Goal: Ask a question

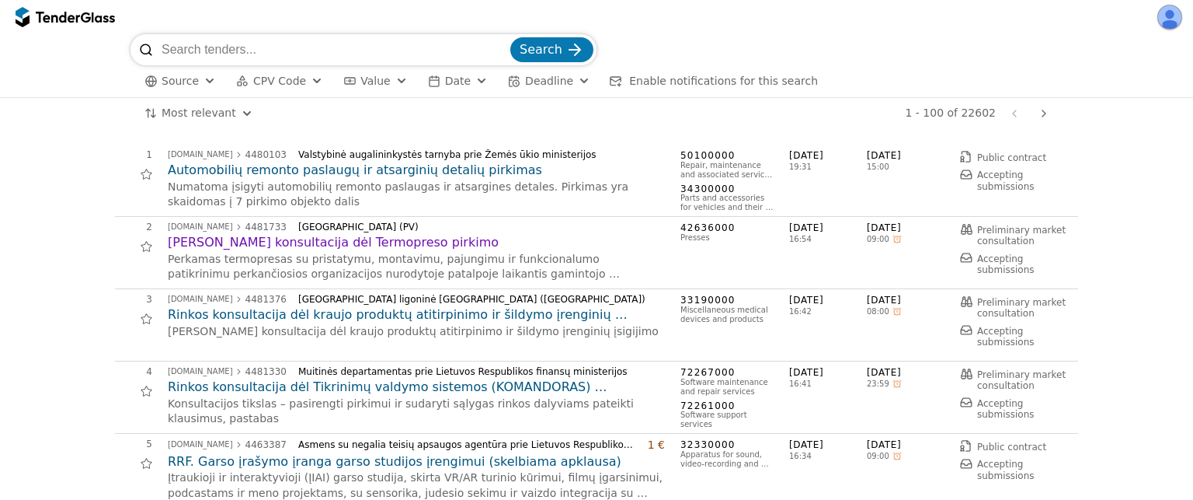
click at [200, 85] on button "Source" at bounding box center [180, 80] width 84 height 19
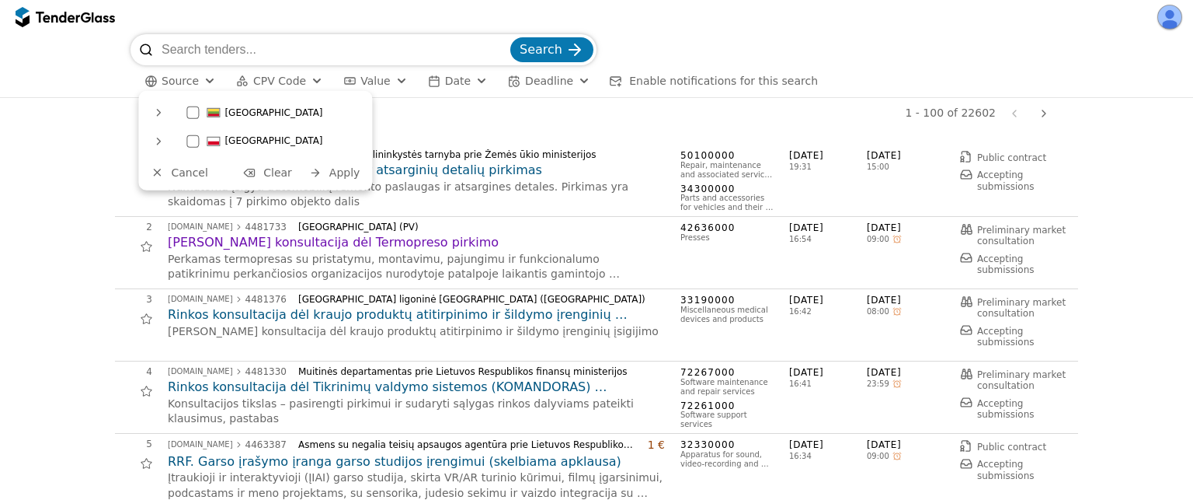
click at [184, 170] on span "Cancel" at bounding box center [189, 172] width 37 height 12
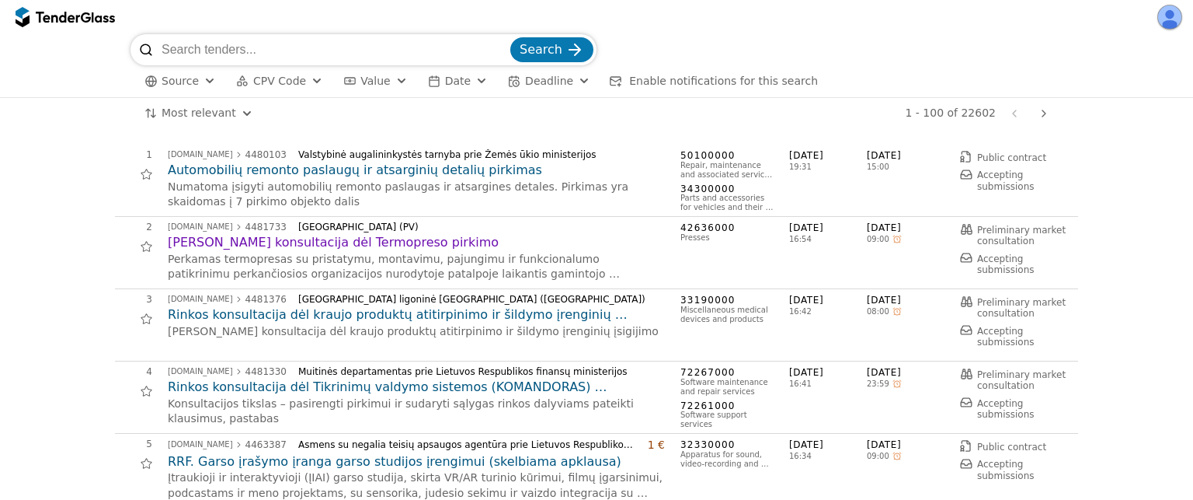
click at [277, 179] on p "Numatoma įsigyti automobilių remonto paslaugas ir atsargines detales. Pirkimas …" at bounding box center [416, 194] width 497 height 30
click at [275, 177] on h2 "Automobilių remonto paslaugų ir atsarginių detalių pirkimas" at bounding box center [416, 170] width 497 height 17
click at [85, 12] on div at bounding box center [86, 17] width 10 height 10
click at [295, 89] on button "CPV Code" at bounding box center [279, 80] width 99 height 19
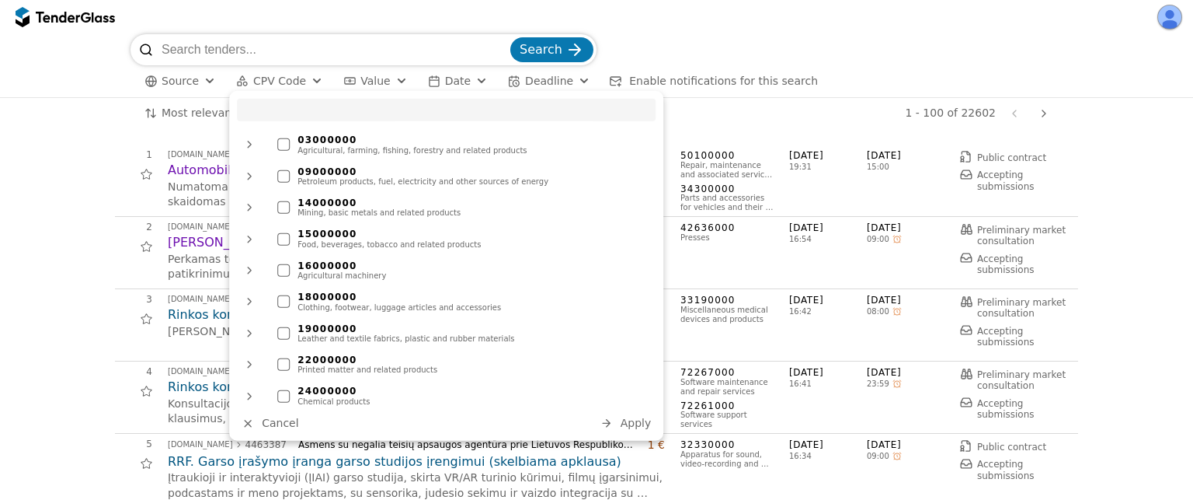
click at [200, 54] on input "search" at bounding box center [335, 49] width 346 height 31
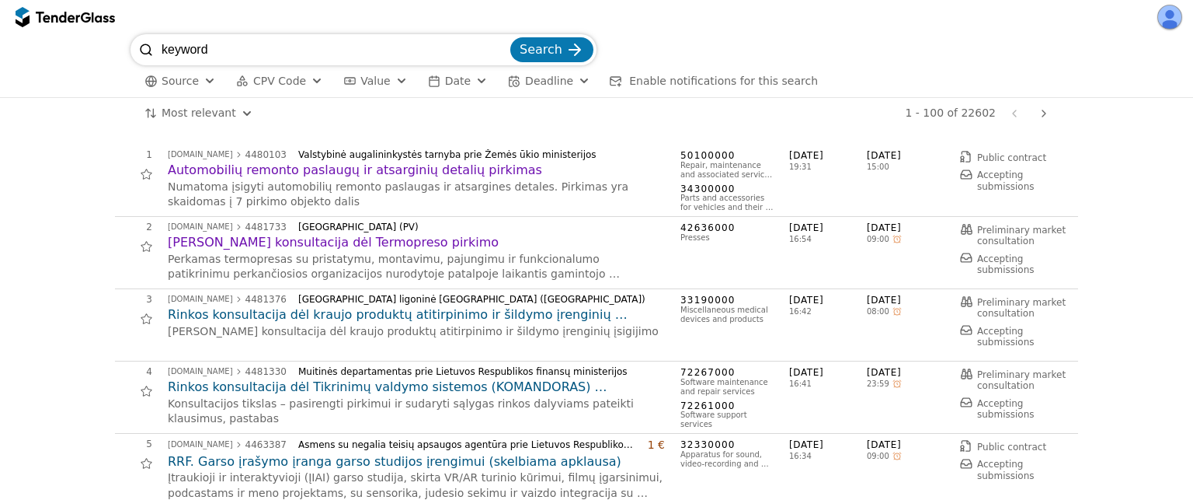
type input "keyword"
click at [510, 37] on button "Search" at bounding box center [551, 49] width 83 height 25
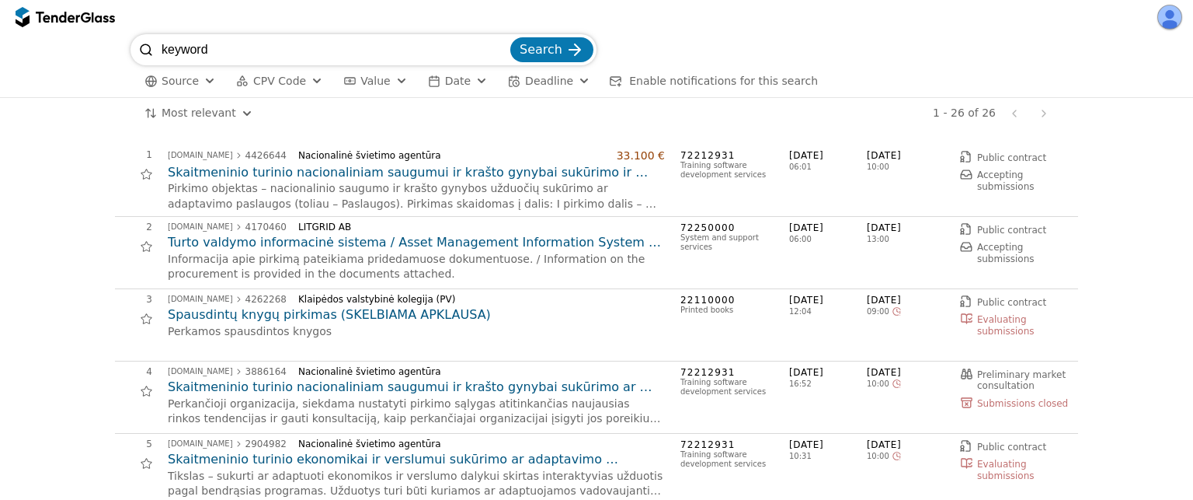
drag, startPoint x: 253, startPoint y: 42, endPoint x: 0, endPoint y: 56, distance: 253.7
click at [0, 56] on div "keyword Search Source CPV Code Type Buyer Value Date Deadline Enable notificati…" at bounding box center [596, 66] width 1193 height 64
type input "kopustas"
click at [510, 37] on button "Search" at bounding box center [551, 49] width 83 height 25
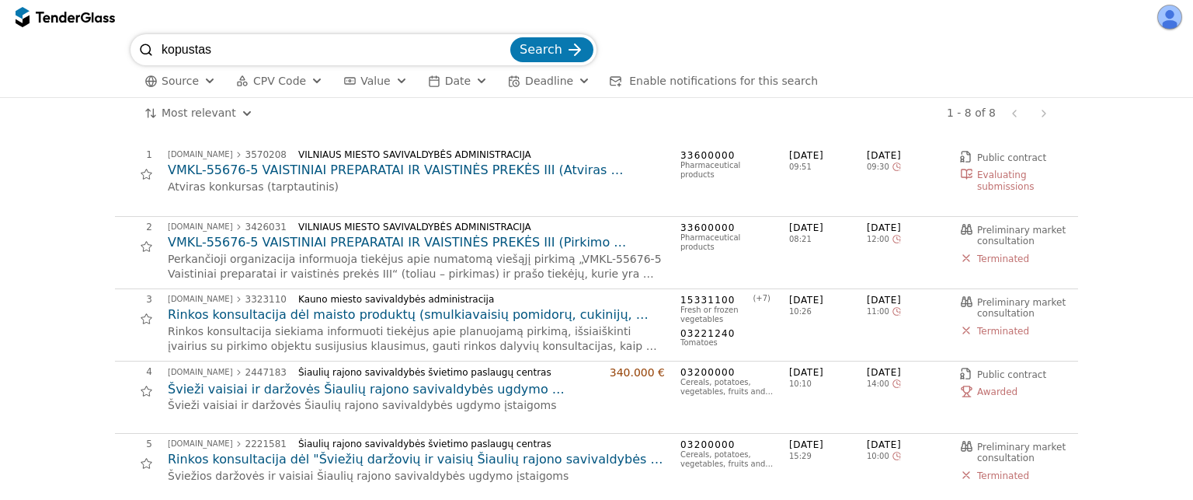
click at [386, 81] on span "Value" at bounding box center [375, 81] width 30 height 12
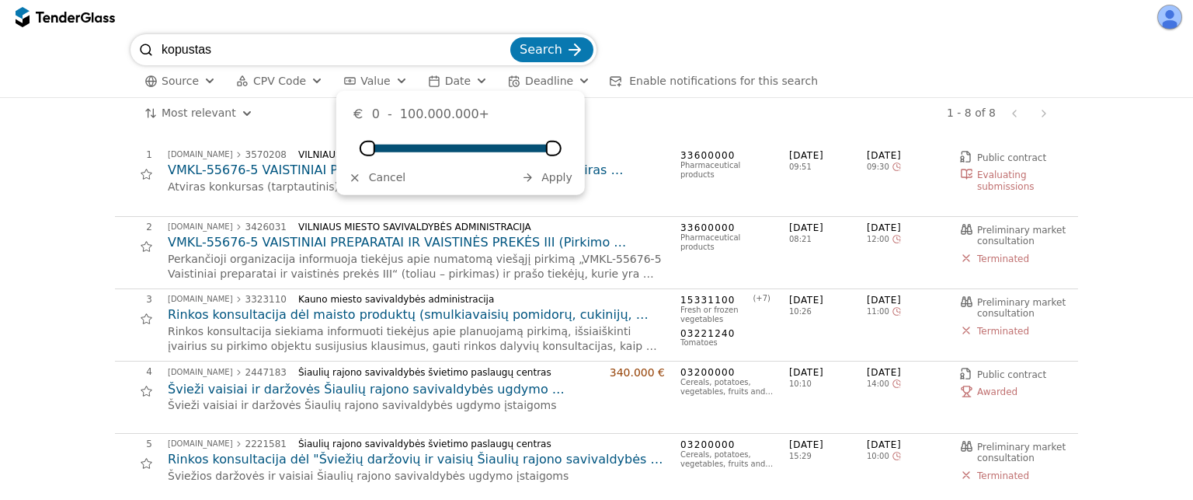
click at [474, 85] on div "button" at bounding box center [482, 80] width 56 height 53
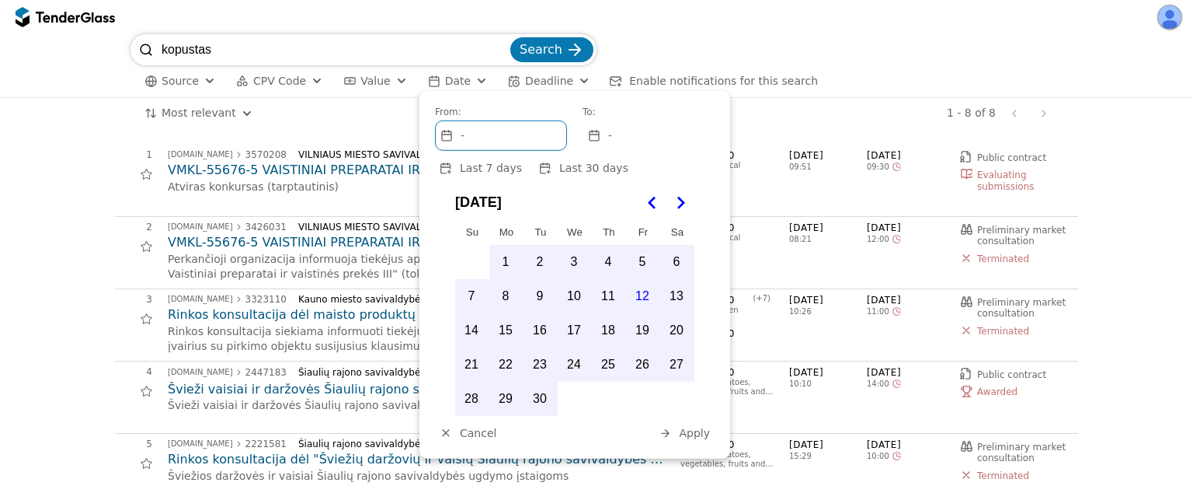
click at [566, 83] on button "Deadline" at bounding box center [549, 80] width 95 height 19
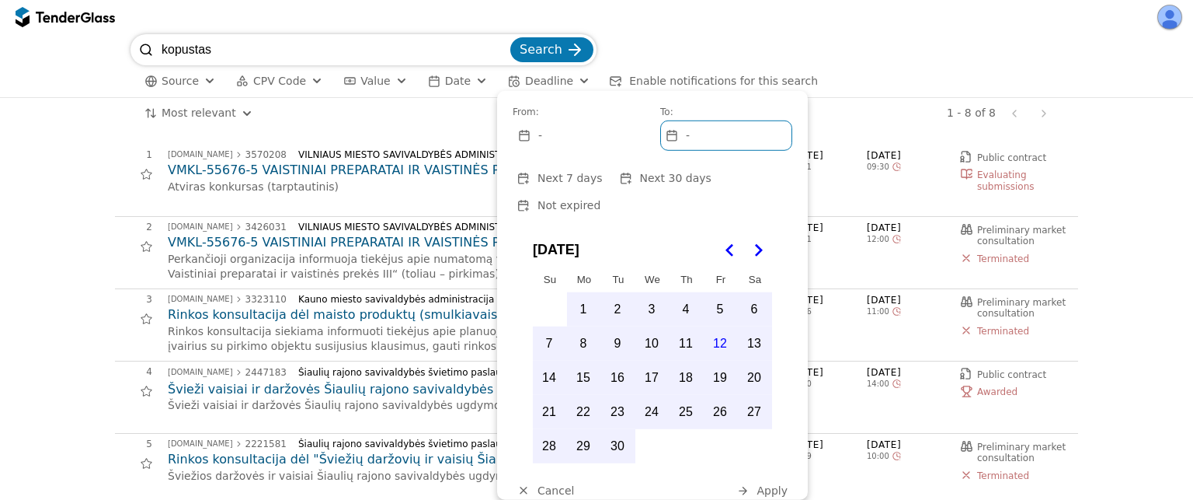
click at [16, 67] on div "kopustas Search Source CPV Code Type Buyer Value Date Deadline Enable notificat…" at bounding box center [597, 65] width 1178 height 63
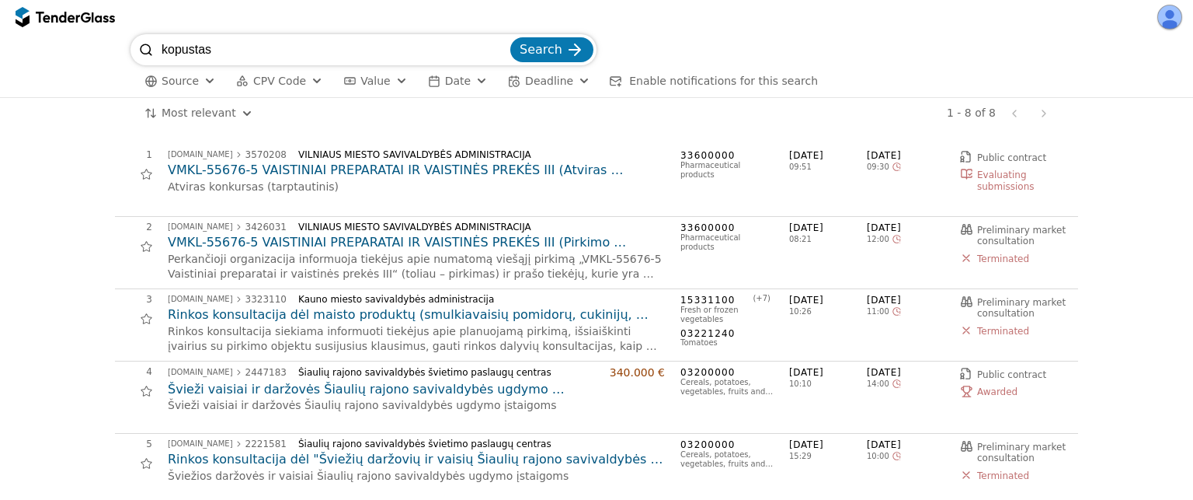
click at [16, 67] on div "kopustas Search Source CPV Code Type Buyer Value Date Deadline Enable notificat…" at bounding box center [597, 65] width 1178 height 63
click at [273, 164] on h2 "VMKL-55676-5 VAISTINIAI PREPARATAI IR VAISTINĖS PREKĖS III (Atviras tarptautini…" at bounding box center [416, 170] width 497 height 17
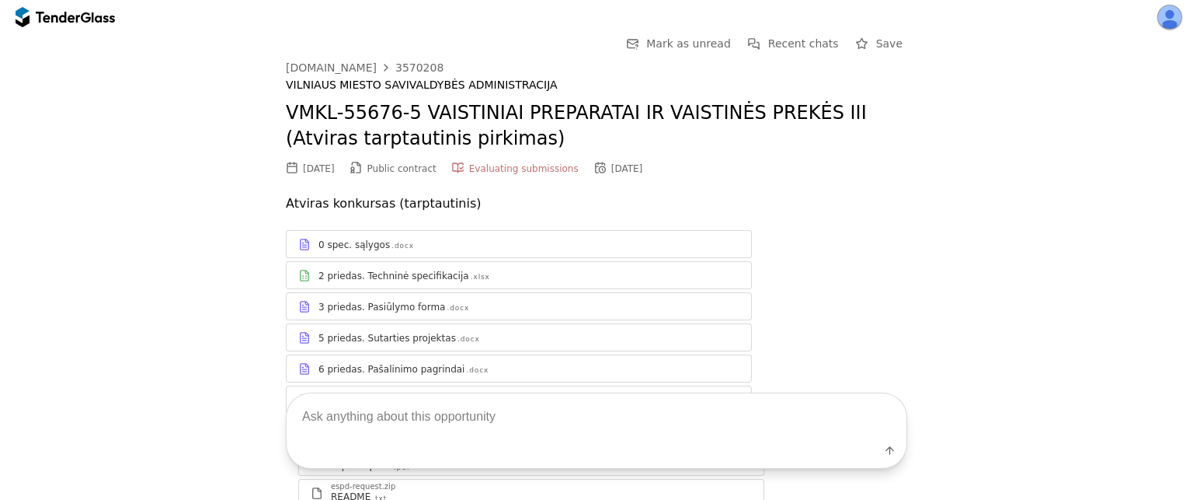
click at [438, 251] on div "0 spec. sąlygos .docx" at bounding box center [519, 244] width 465 height 19
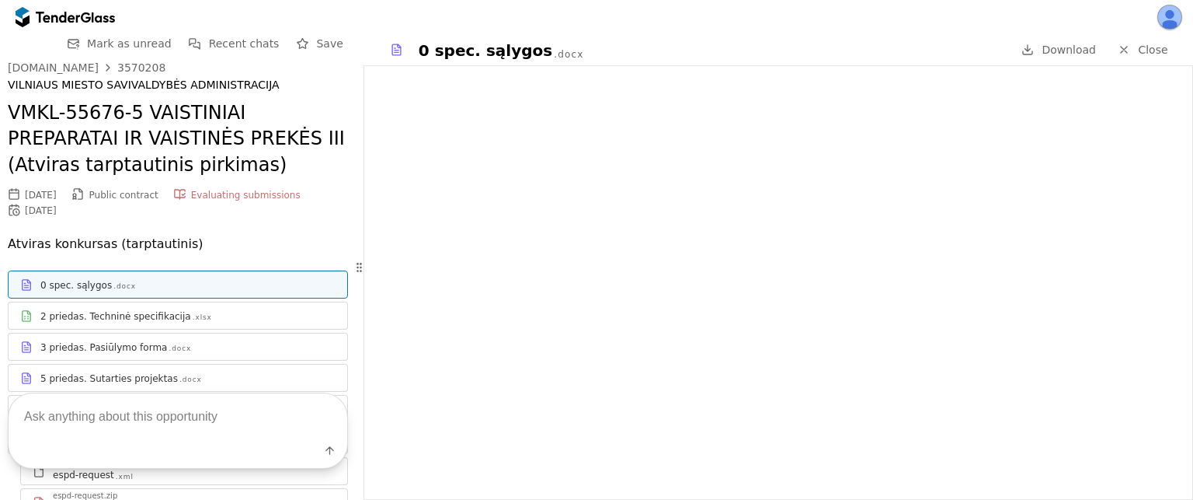
click at [131, 426] on textarea at bounding box center [178, 417] width 339 height 46
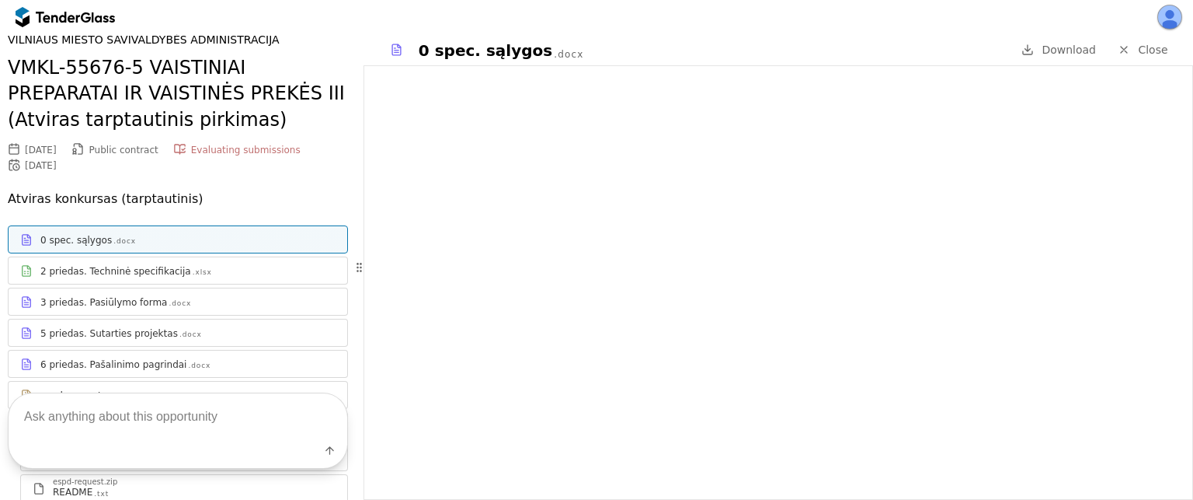
scroll to position [44, 0]
click at [120, 430] on textarea at bounding box center [178, 417] width 339 height 46
type textarea "Kaip laimeti?"
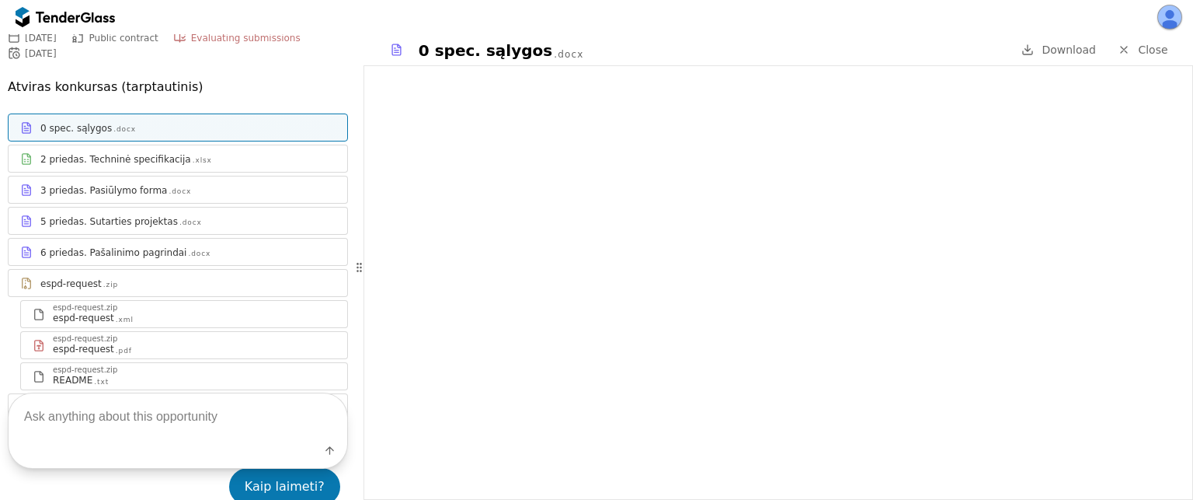
scroll to position [155, 0]
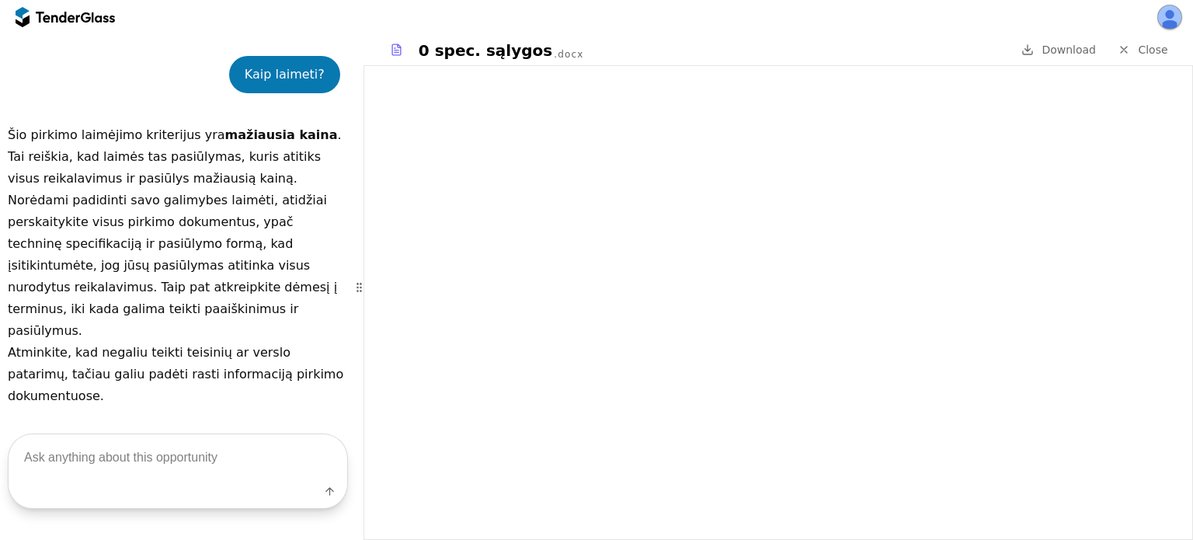
scroll to position [587, 0]
